Goal: Information Seeking & Learning: Learn about a topic

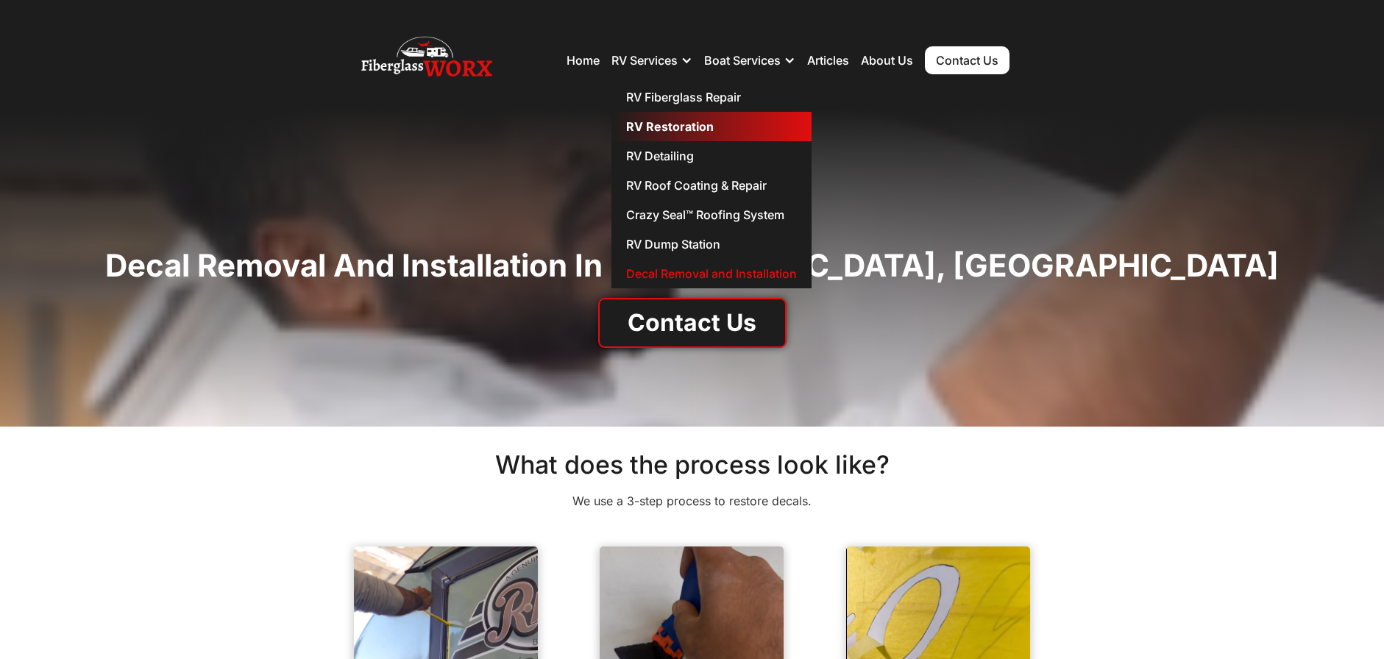
click at [651, 132] on link "RV Restoration" at bounding box center [711, 126] width 200 height 29
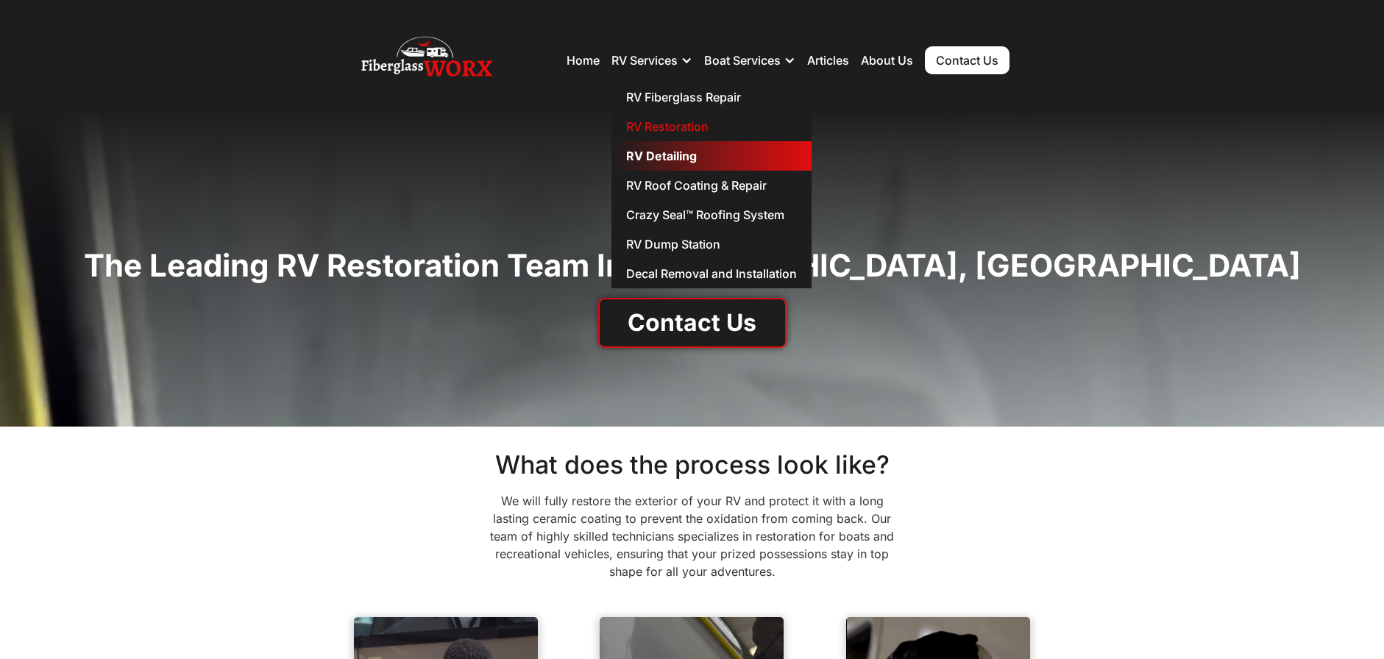
click at [645, 160] on link "RV Detailing" at bounding box center [711, 155] width 200 height 29
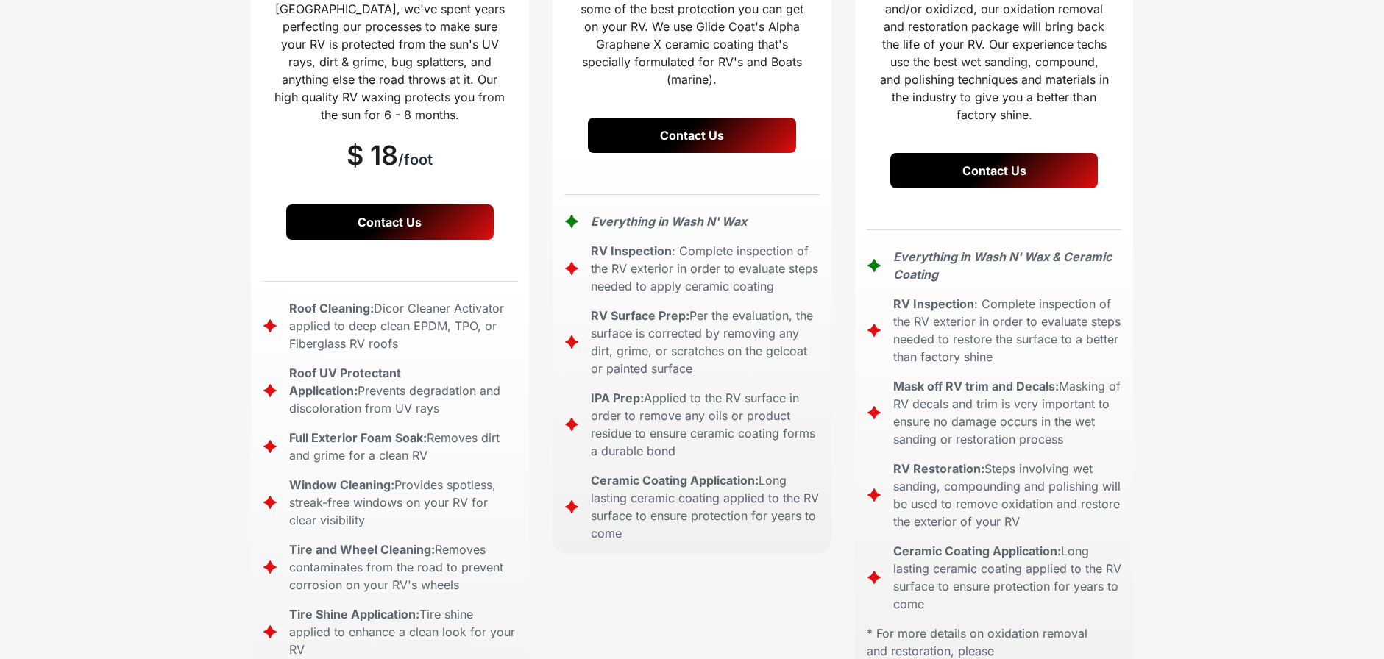
scroll to position [662, 0]
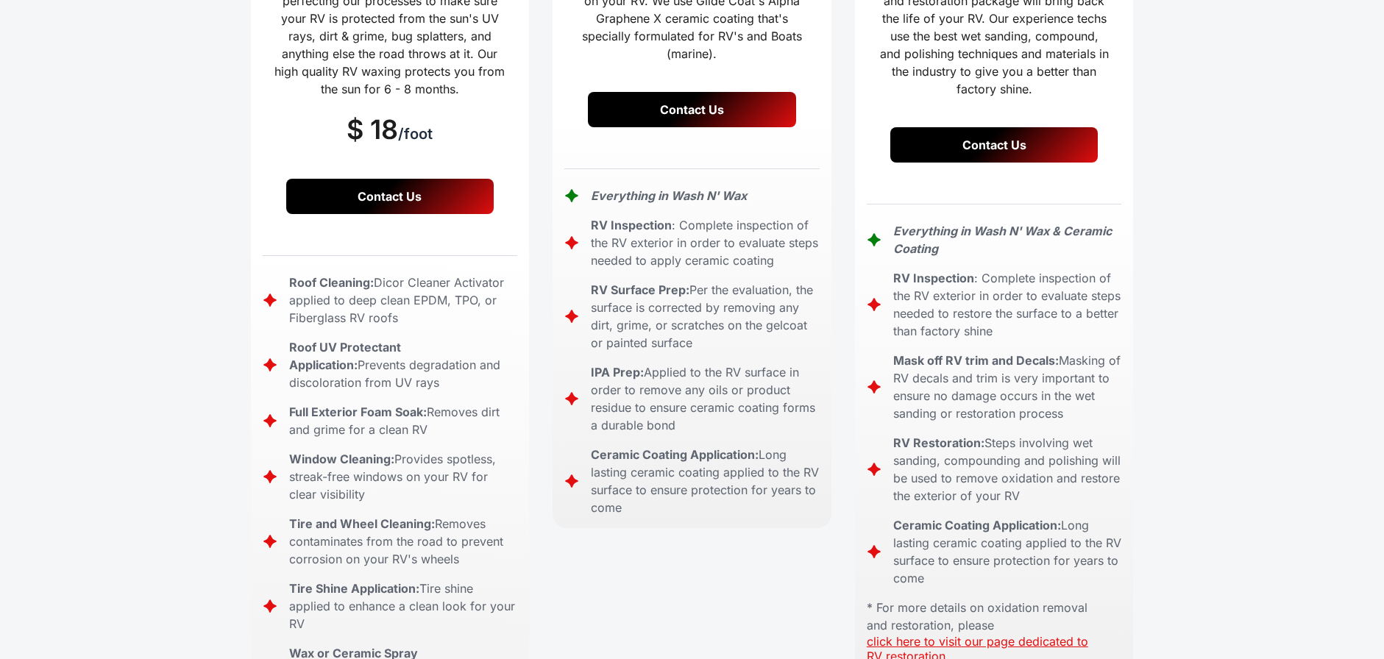
click at [900, 634] on link "click here to visit our page dedicated to RV restoration" at bounding box center [977, 648] width 221 height 29
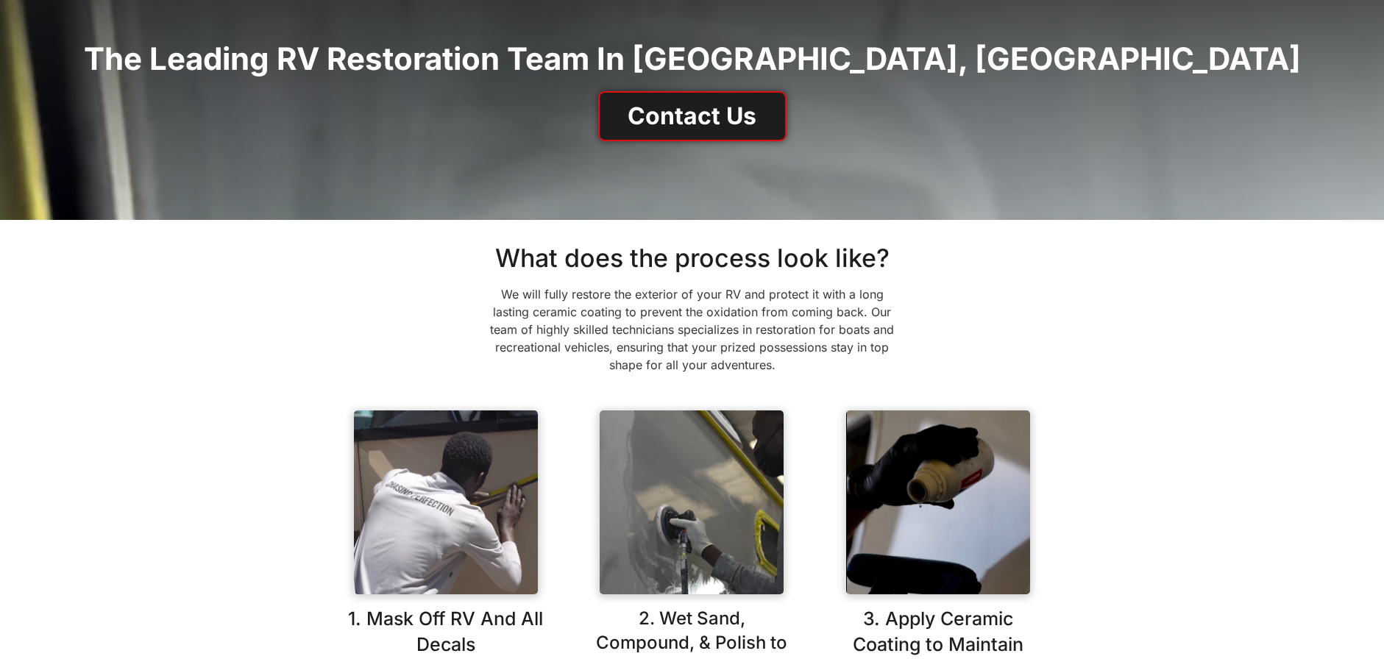
scroll to position [221, 0]
